Goal: Information Seeking & Learning: Learn about a topic

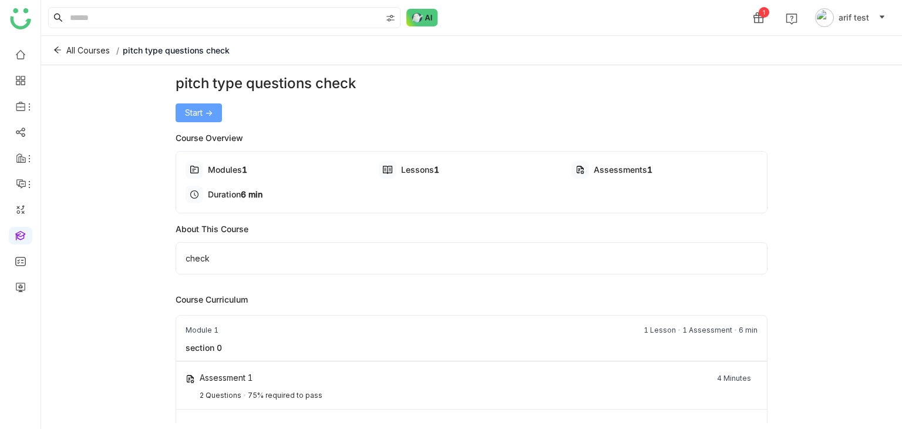
click at [213, 118] on div "pitch type questions check Start -> Course Overview Modules 1 Lessons 1 Assessm…" at bounding box center [472, 258] width 593 height 371
click at [213, 118] on button "Start ->" at bounding box center [199, 112] width 46 height 19
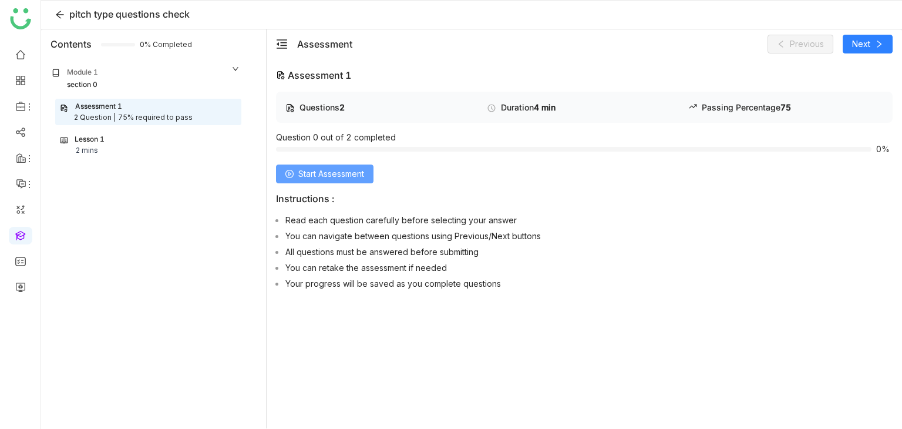
click at [355, 172] on span "Start Assessment" at bounding box center [331, 173] width 66 height 13
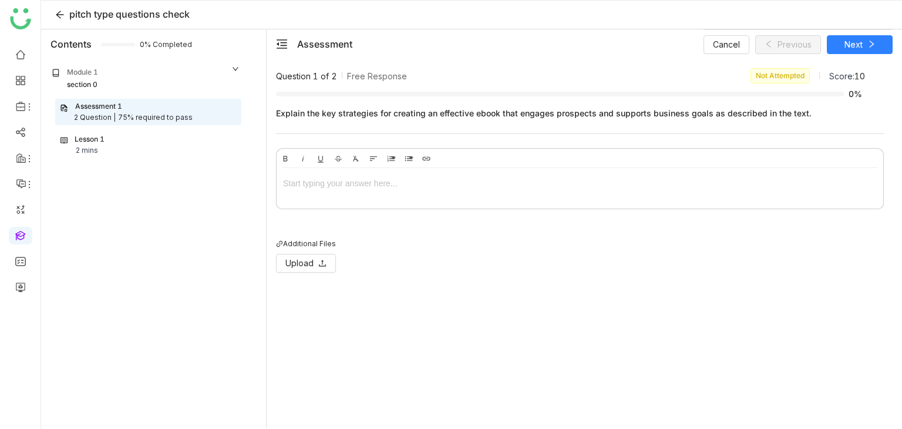
click at [384, 190] on div at bounding box center [580, 185] width 607 height 35
click at [312, 259] on span "Upload" at bounding box center [299, 263] width 28 height 13
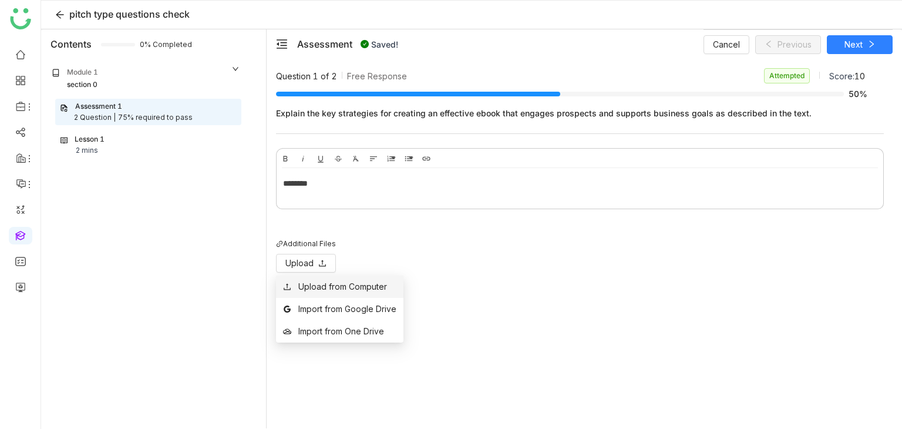
click at [354, 285] on div "Upload from Computer" at bounding box center [342, 286] width 89 height 13
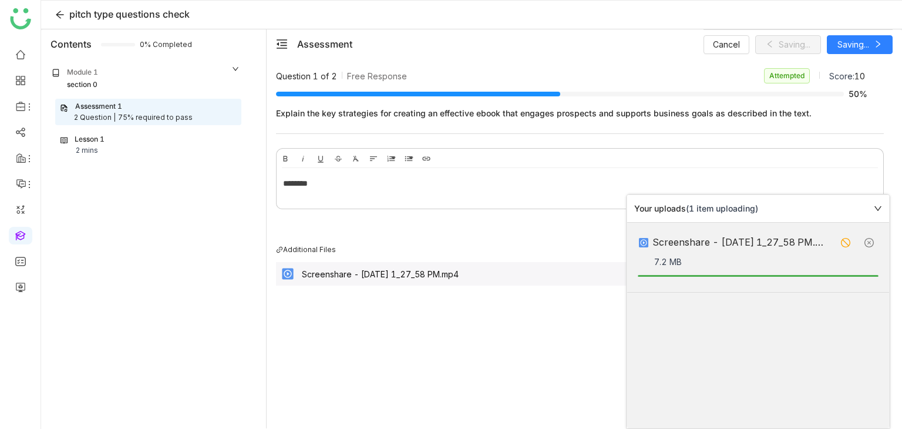
click at [881, 208] on icon at bounding box center [878, 208] width 8 height 8
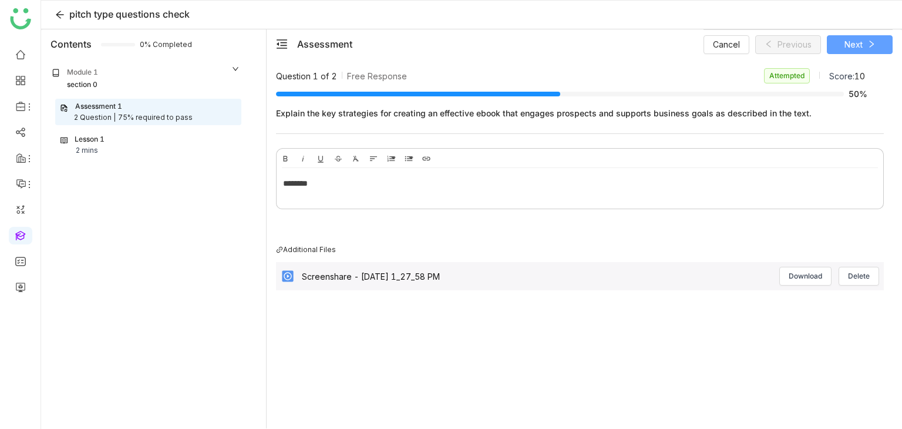
click at [849, 39] on span "Next" at bounding box center [854, 44] width 18 height 13
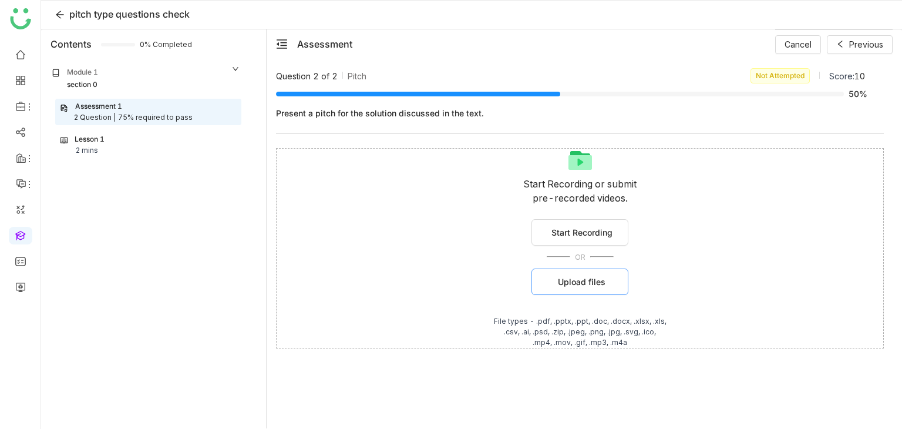
click at [575, 284] on span "Upload files" at bounding box center [582, 281] width 48 height 12
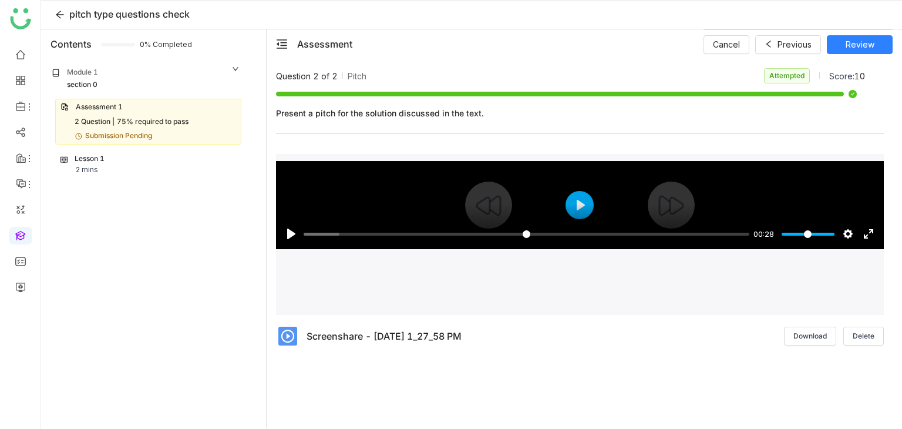
click at [585, 209] on div "Pause Play % buffered 00:16 00:28 Settings Captions Disabled Quality undefined …" at bounding box center [580, 226] width 608 height 45
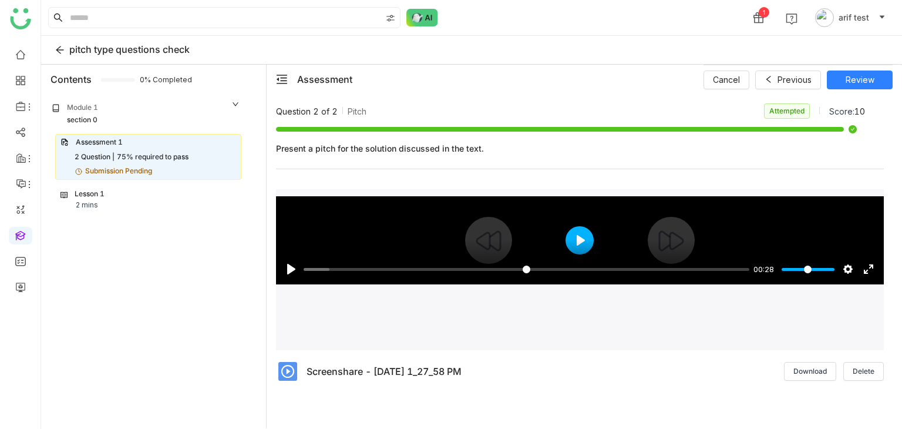
click at [581, 234] on button "Play" at bounding box center [580, 240] width 28 height 28
click at [577, 234] on div at bounding box center [580, 240] width 608 height 88
click at [577, 234] on button "Play" at bounding box center [580, 240] width 28 height 28
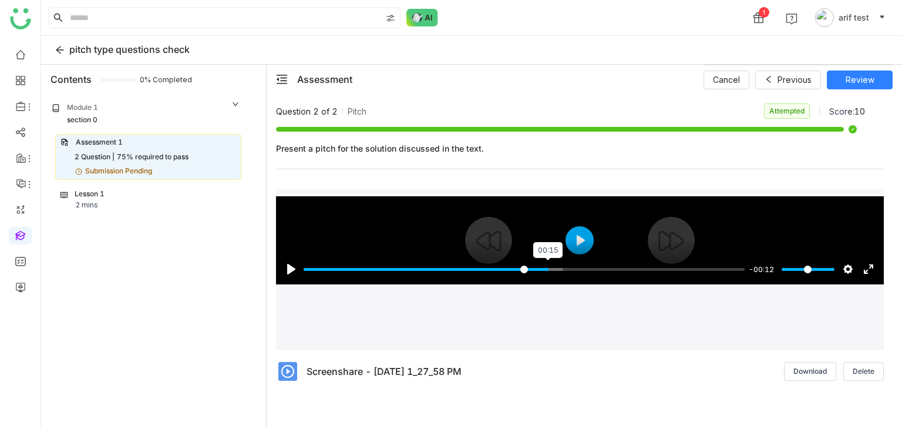
click at [547, 267] on input "Seek" at bounding box center [524, 269] width 441 height 11
click at [573, 217] on div at bounding box center [580, 240] width 608 height 88
type input "*****"
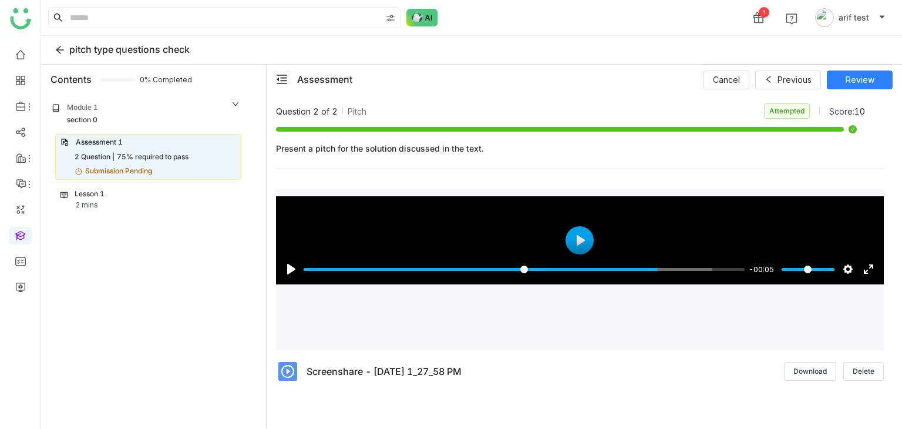
click at [601, 312] on div "Pause Play % buffered 00:19 -00:05 Settings Captions Disabled Quality undefined…" at bounding box center [580, 269] width 608 height 147
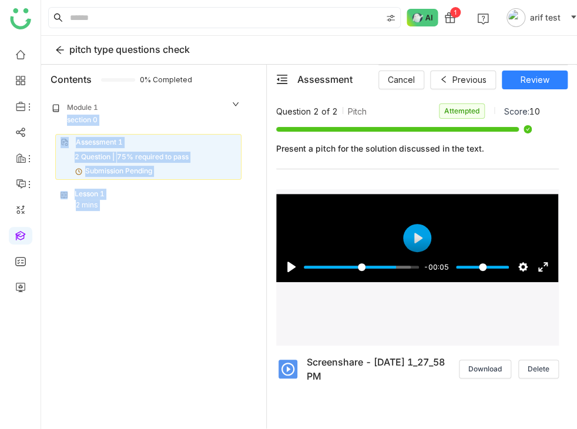
drag, startPoint x: 189, startPoint y: 95, endPoint x: 280, endPoint y: 80, distance: 92.1
click at [280, 80] on div "Contents 0% Completed Module 1 section 0 Assessment 1 2 Question | 75% required…" at bounding box center [309, 247] width 536 height 364
click at [280, 80] on icon "menu-fold" at bounding box center [282, 79] width 12 height 12
